Goal: Find specific page/section

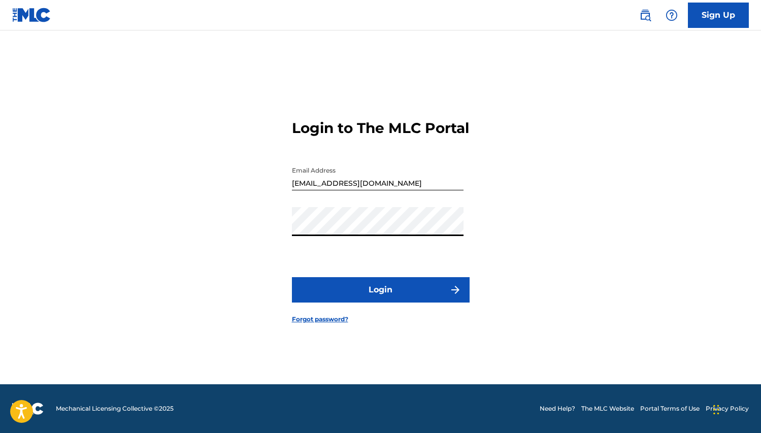
click at [292, 277] on button "Login" at bounding box center [381, 289] width 178 height 25
click at [646, 21] on link at bounding box center [645, 15] width 20 height 20
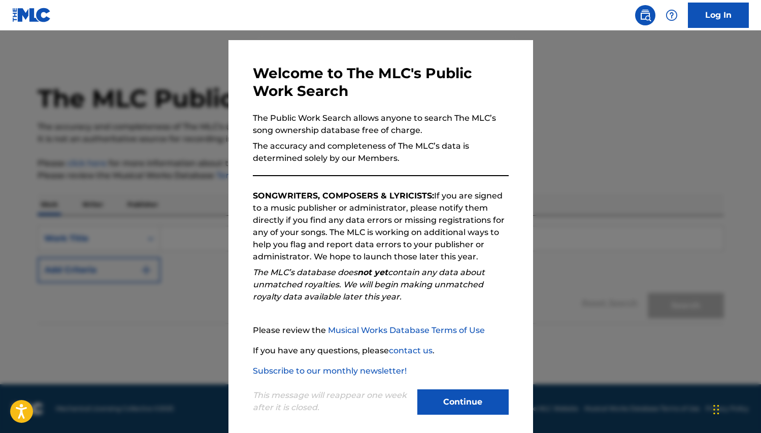
scroll to position [31, 0]
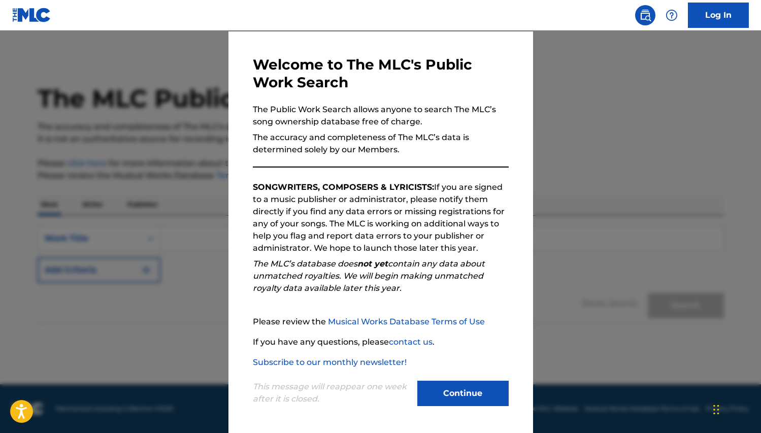
click at [472, 395] on button "Continue" at bounding box center [462, 393] width 91 height 25
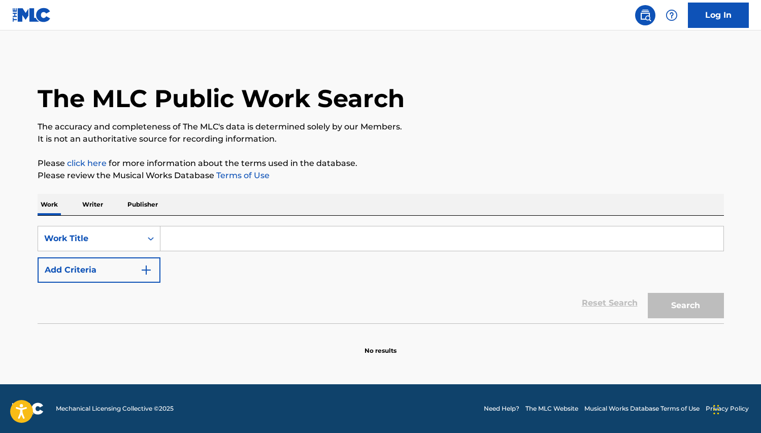
click at [84, 166] on link "click here" at bounding box center [87, 163] width 40 height 10
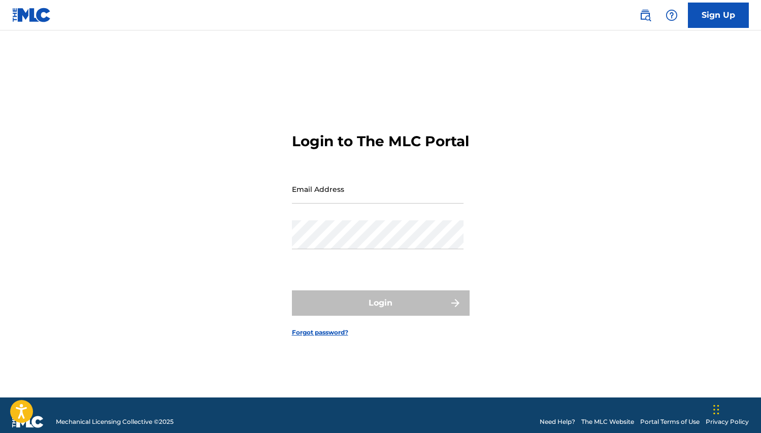
click at [305, 204] on input "Email Address" at bounding box center [378, 189] width 172 height 29
type input "[EMAIL_ADDRESS][DOMAIN_NAME]"
